Goal: Information Seeking & Learning: Learn about a topic

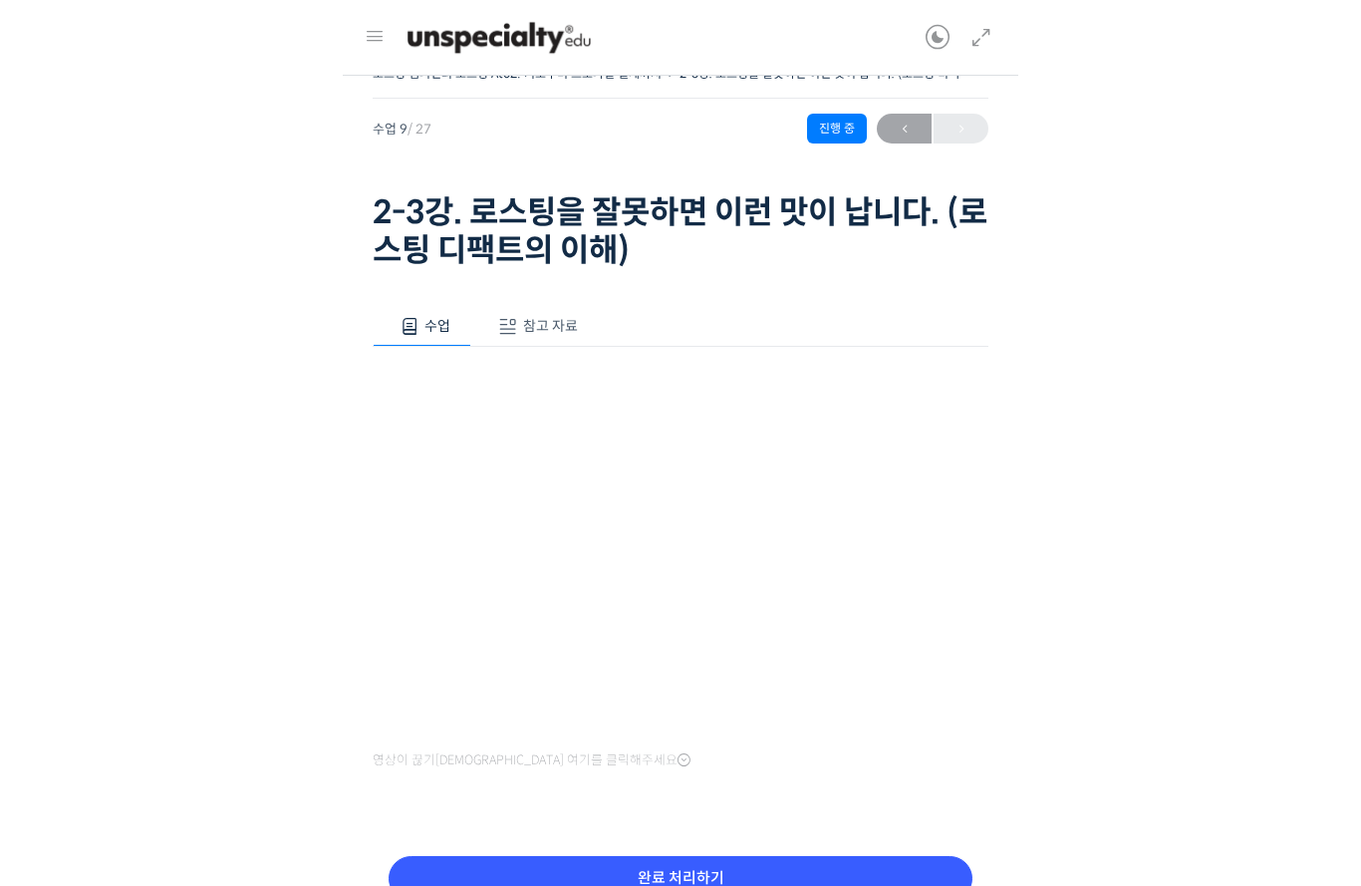
scroll to position [200, 0]
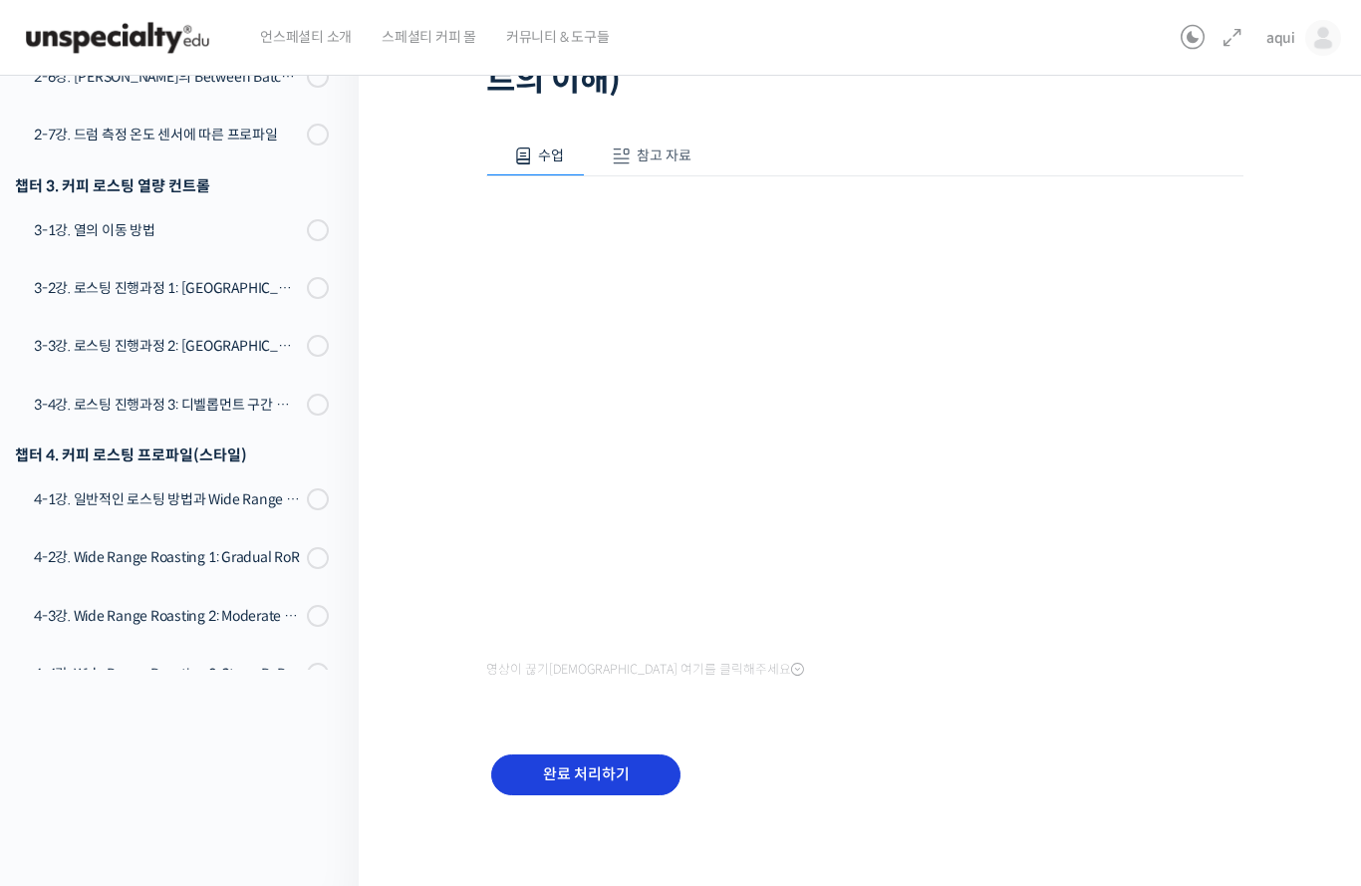
click at [596, 761] on input "완료 처리하기" at bounding box center [585, 774] width 189 height 41
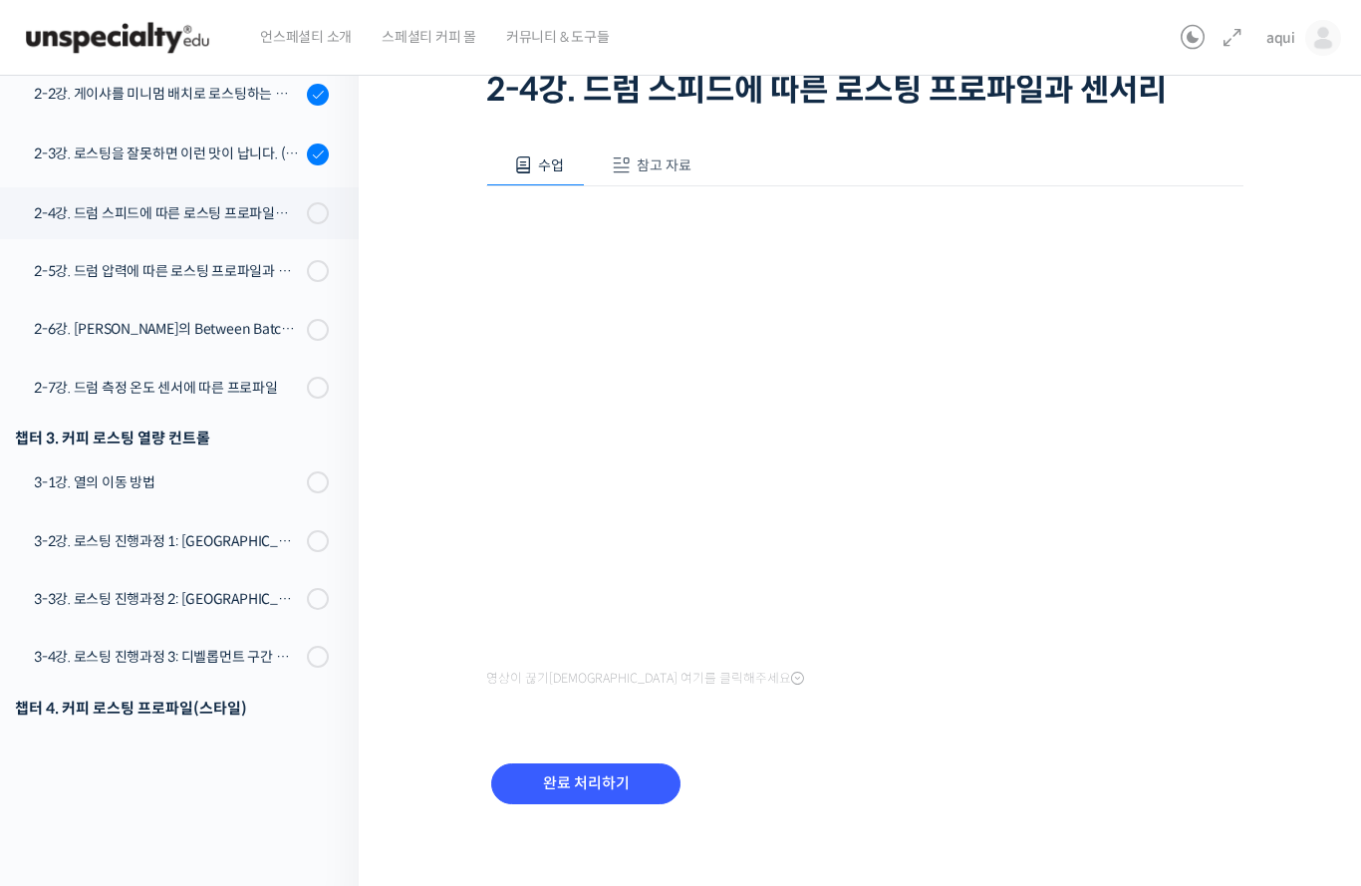
scroll to position [151, 0]
click at [571, 783] on input "완료 처리하기" at bounding box center [585, 784] width 189 height 41
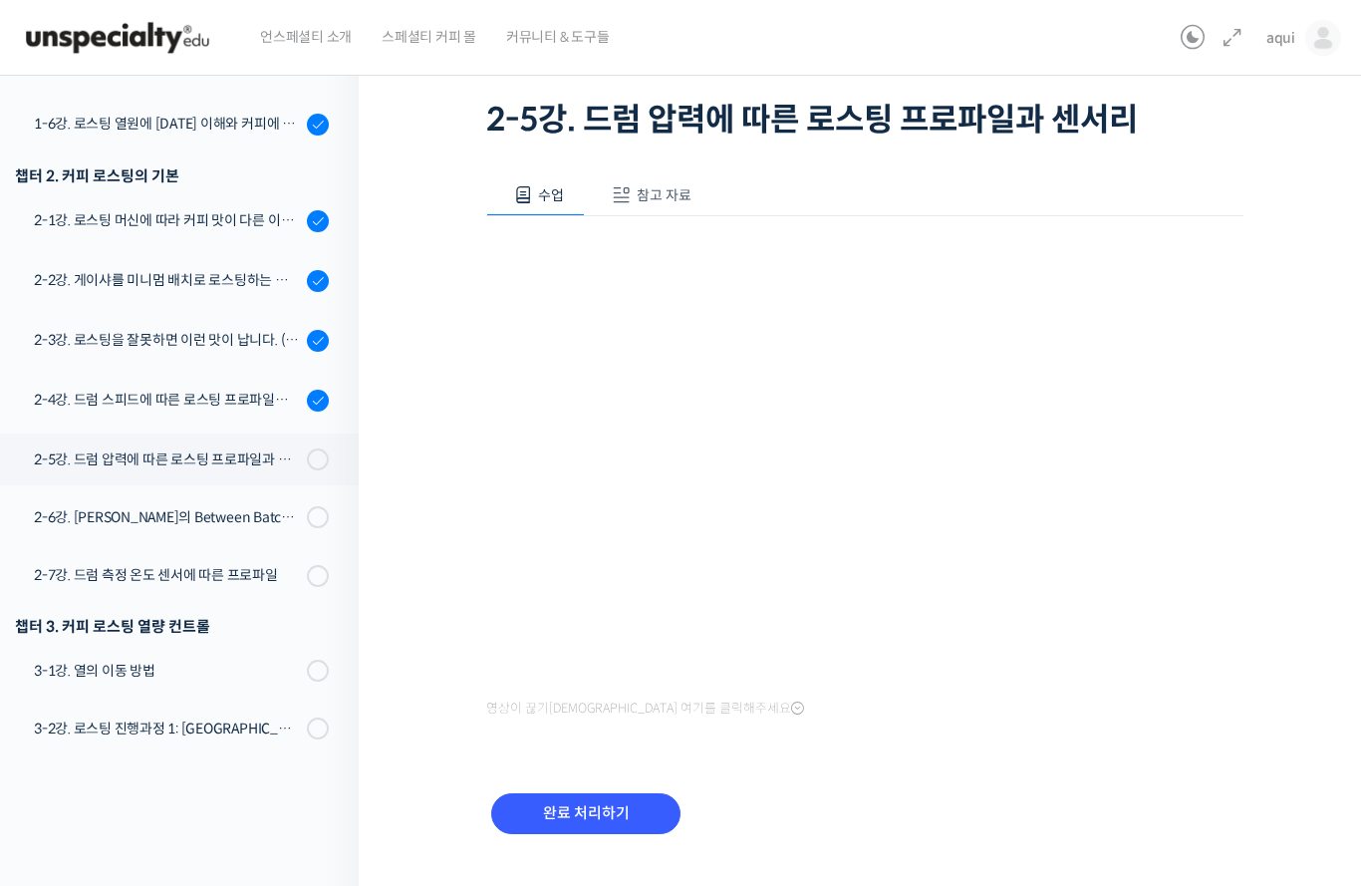
scroll to position [505, 0]
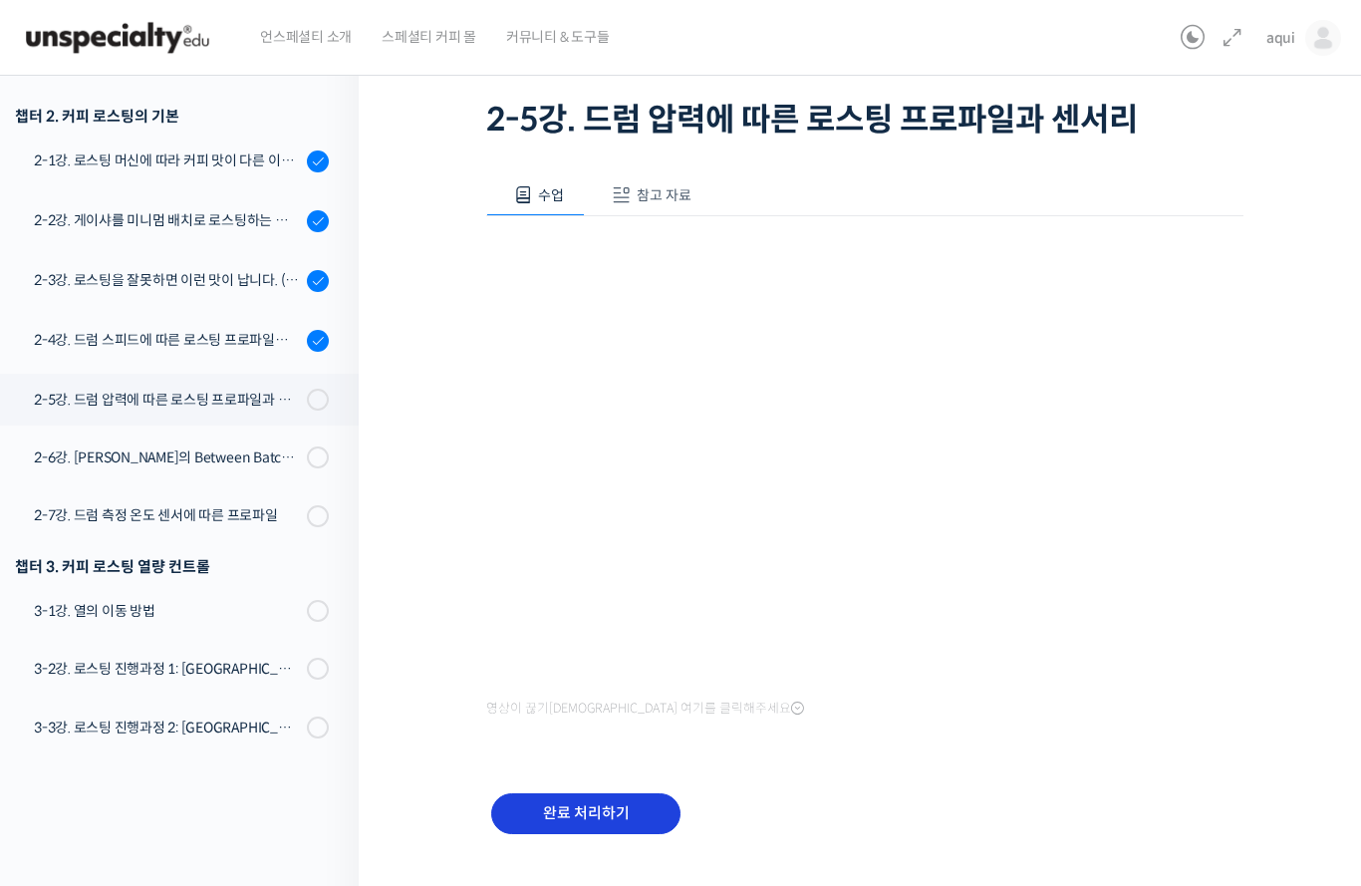
click at [586, 813] on input "완료 처리하기" at bounding box center [585, 813] width 189 height 41
